Goal: Task Accomplishment & Management: Manage account settings

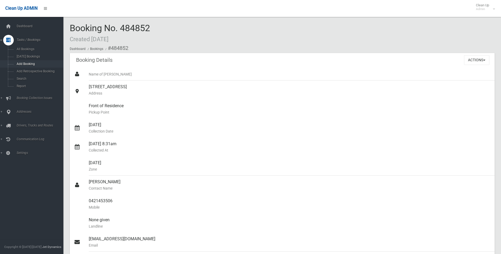
scroll to position [367, 0]
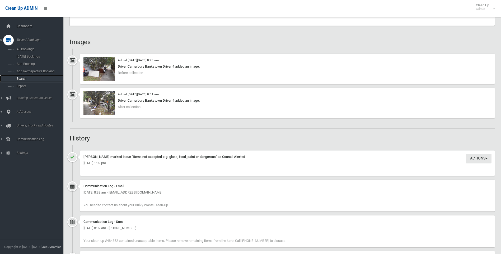
click at [34, 78] on span "Search" at bounding box center [39, 79] width 48 height 4
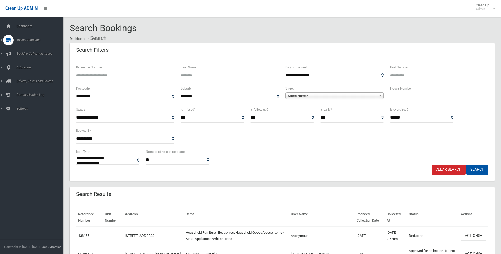
select select
click at [391, 101] on input "text" at bounding box center [439, 97] width 98 height 10
type input "**"
click at [359, 96] on span "Street Name*" at bounding box center [332, 96] width 89 height 6
type input "***"
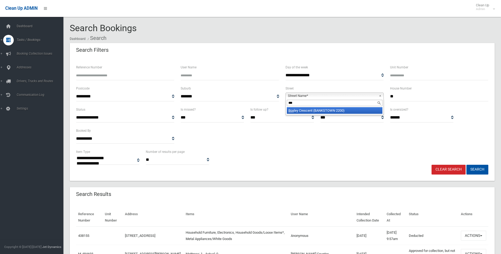
click at [332, 111] on li "[GEOGRAPHIC_DATA] (BANKSTOWN 2200)" at bounding box center [335, 110] width 96 height 7
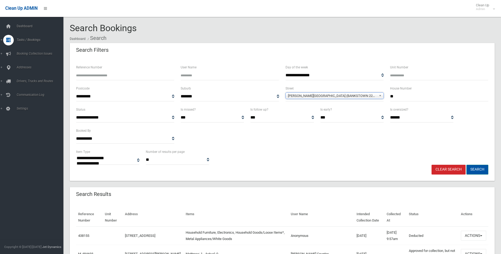
click at [482, 166] on button "Search" at bounding box center [477, 170] width 22 height 10
click at [479, 169] on button "Search" at bounding box center [477, 170] width 22 height 10
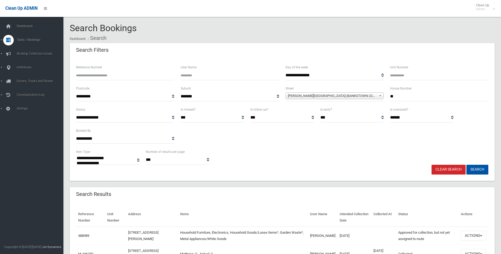
select select
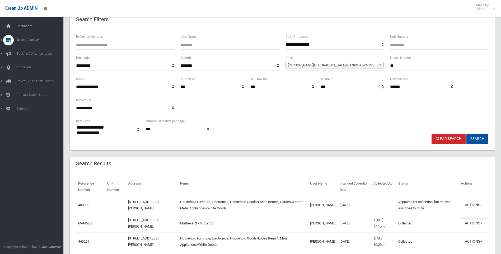
scroll to position [71, 0]
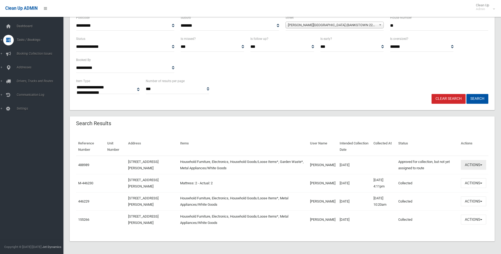
click at [484, 168] on button "Actions" at bounding box center [473, 165] width 25 height 10
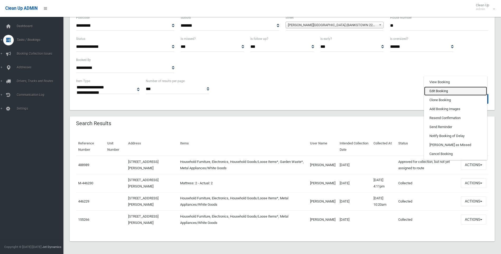
click at [449, 94] on link "Edit Booking" at bounding box center [455, 91] width 63 height 9
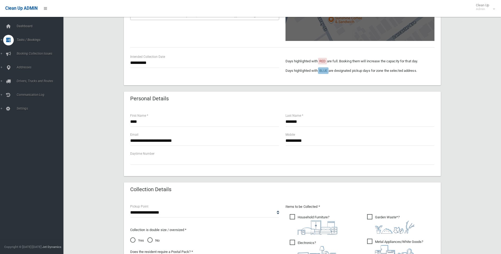
scroll to position [106, 0]
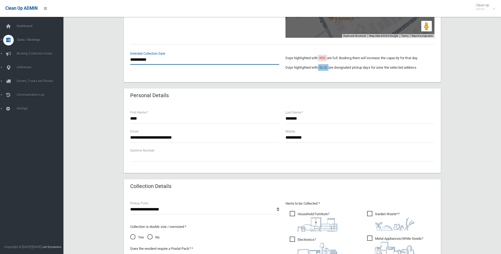
click at [222, 57] on input "**********" at bounding box center [204, 60] width 149 height 10
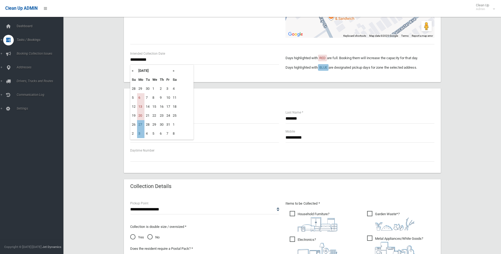
click at [198, 79] on div "**********" at bounding box center [282, 17] width 317 height 130
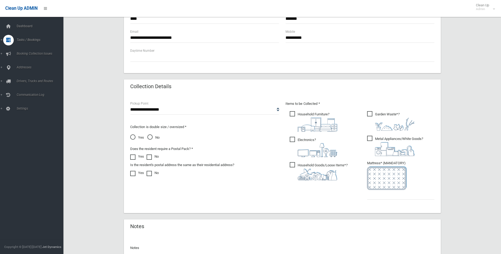
scroll to position [266, 0]
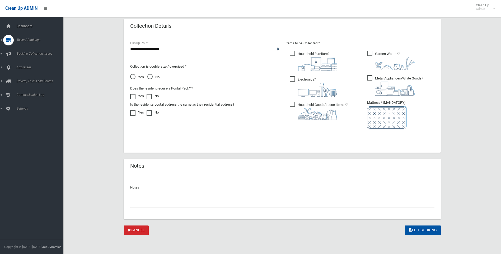
click at [134, 233] on link "Cancel" at bounding box center [136, 230] width 25 height 10
click at [131, 229] on link "Cancel" at bounding box center [136, 230] width 25 height 10
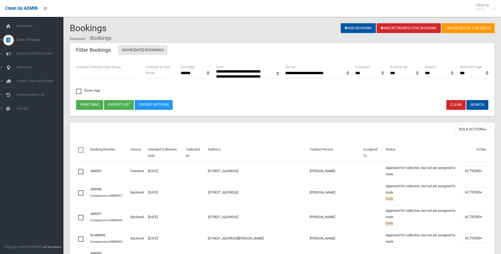
select select
